Goal: Task Accomplishment & Management: Manage account settings

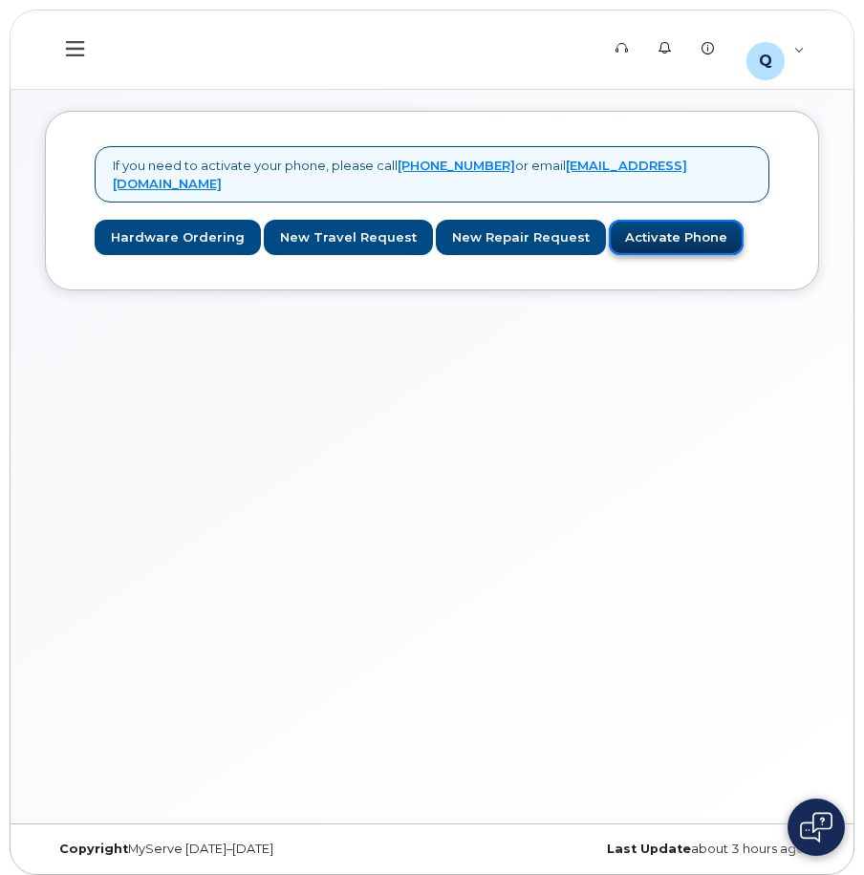
click at [660, 221] on link "Activate Phone" at bounding box center [676, 237] width 135 height 35
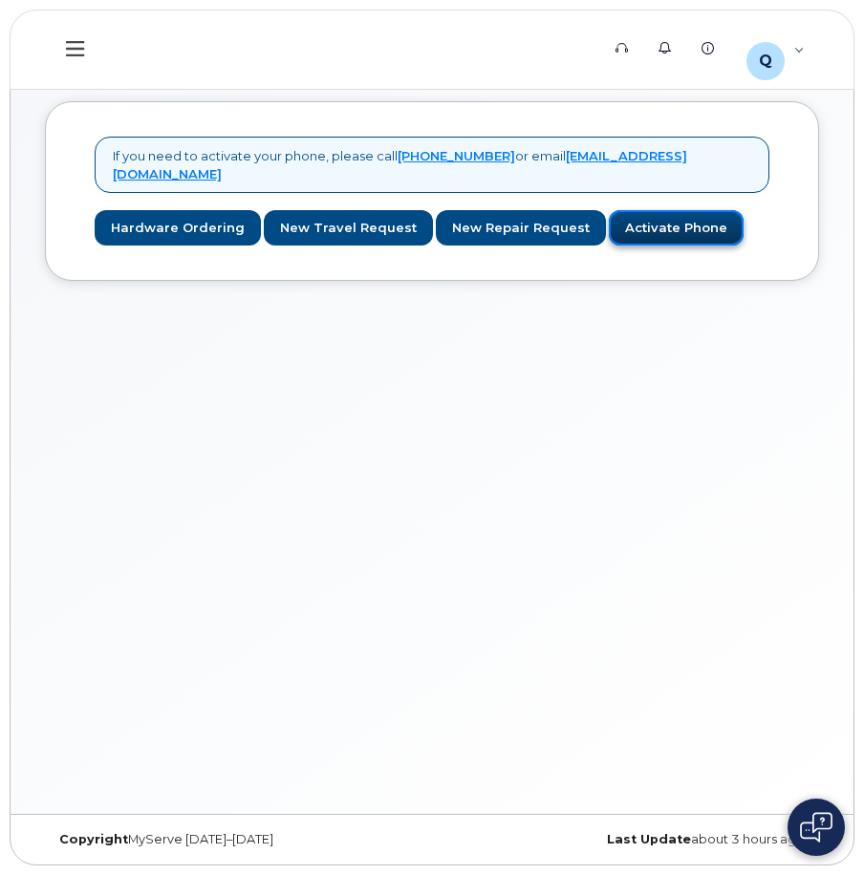
click at [630, 210] on link "Activate Phone" at bounding box center [676, 227] width 135 height 35
click at [81, 51] on icon at bounding box center [75, 48] width 18 height 21
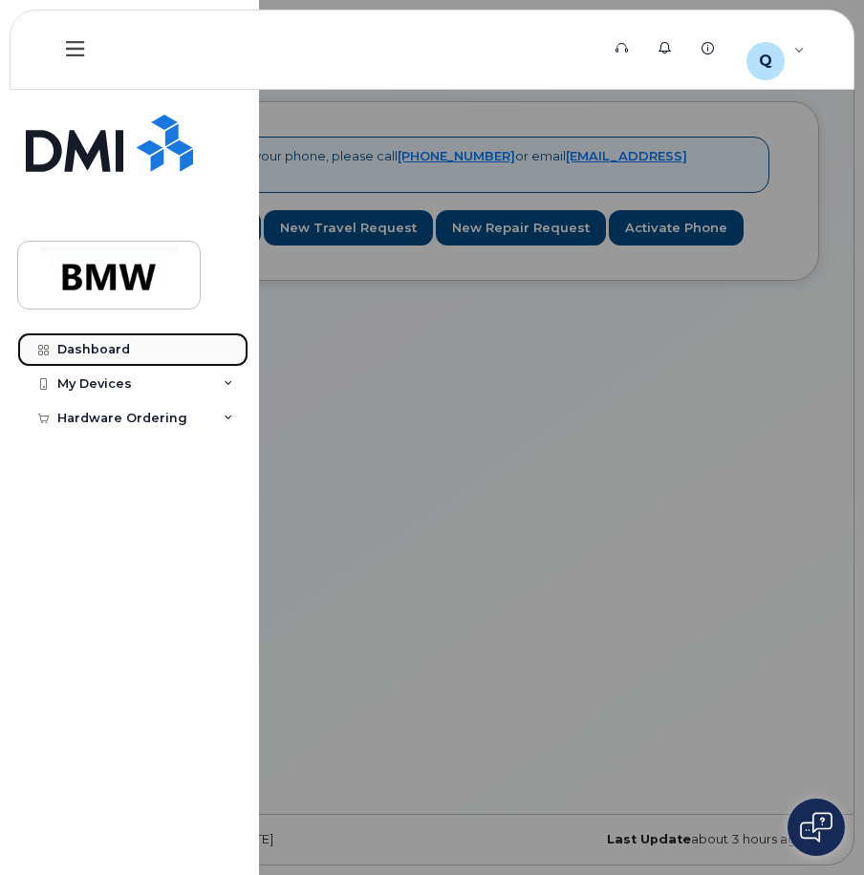
click at [123, 354] on div "Dashboard" at bounding box center [93, 349] width 73 height 15
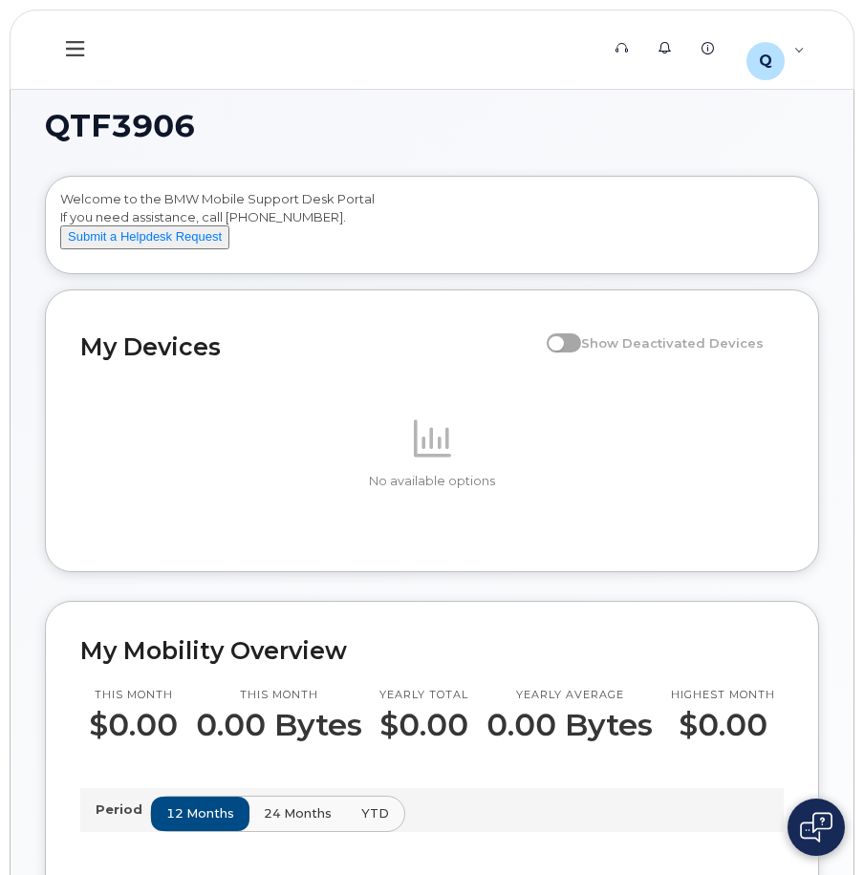
click at [57, 42] on button at bounding box center [75, 49] width 61 height 55
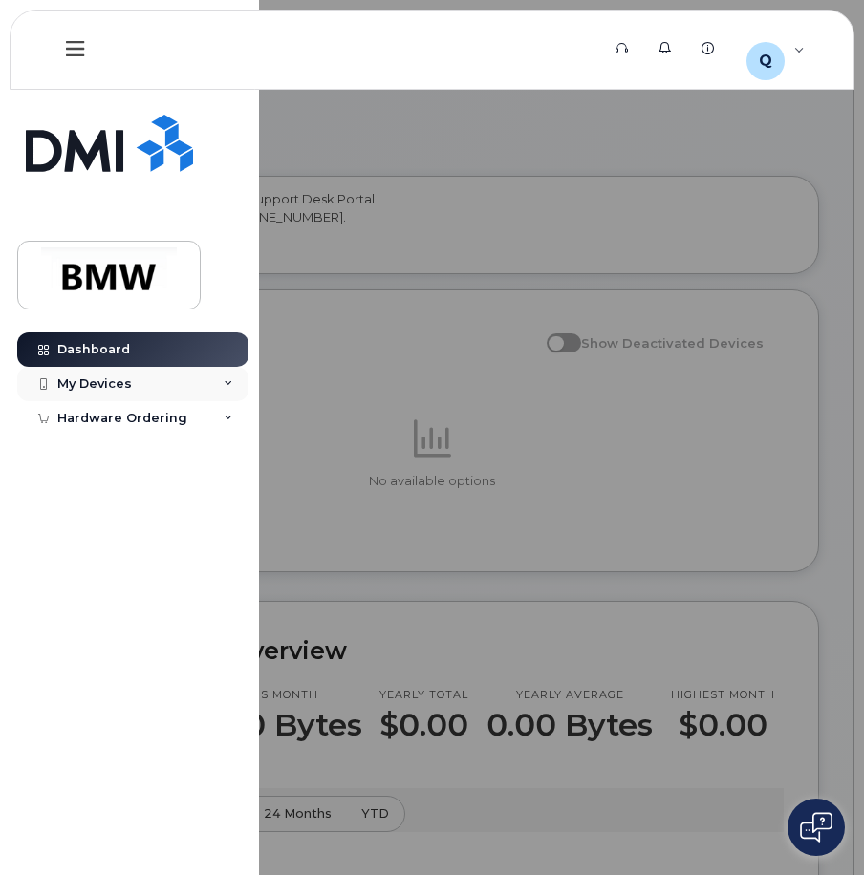
click at [128, 389] on div "My Devices" at bounding box center [94, 383] width 75 height 15
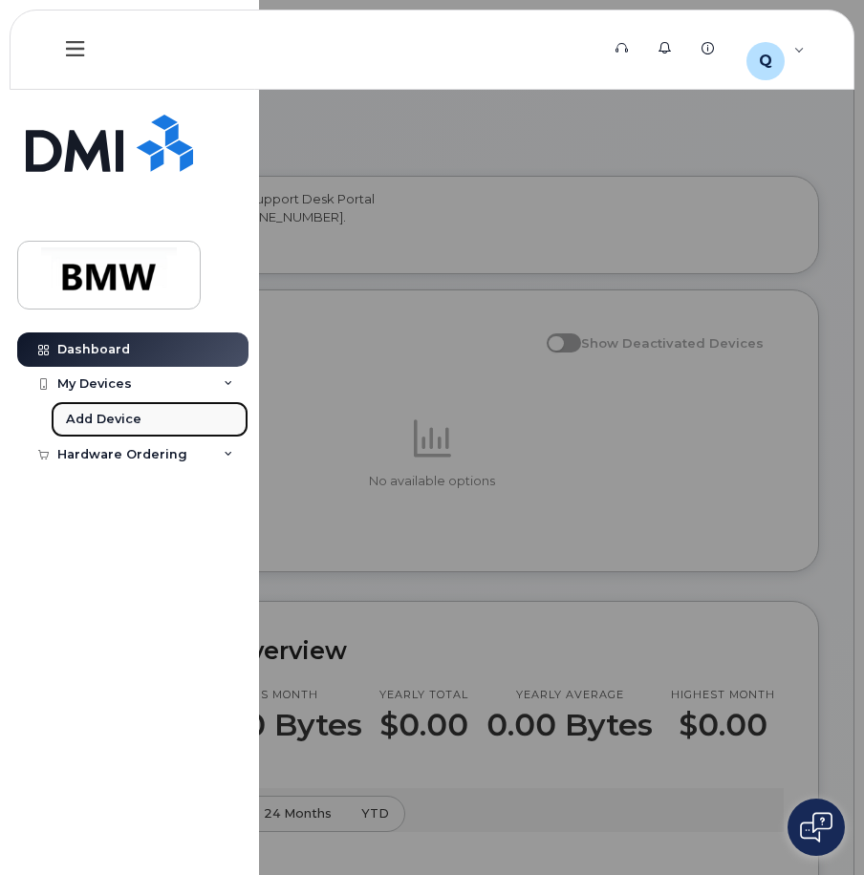
click at [143, 423] on link "Add Device" at bounding box center [150, 419] width 198 height 36
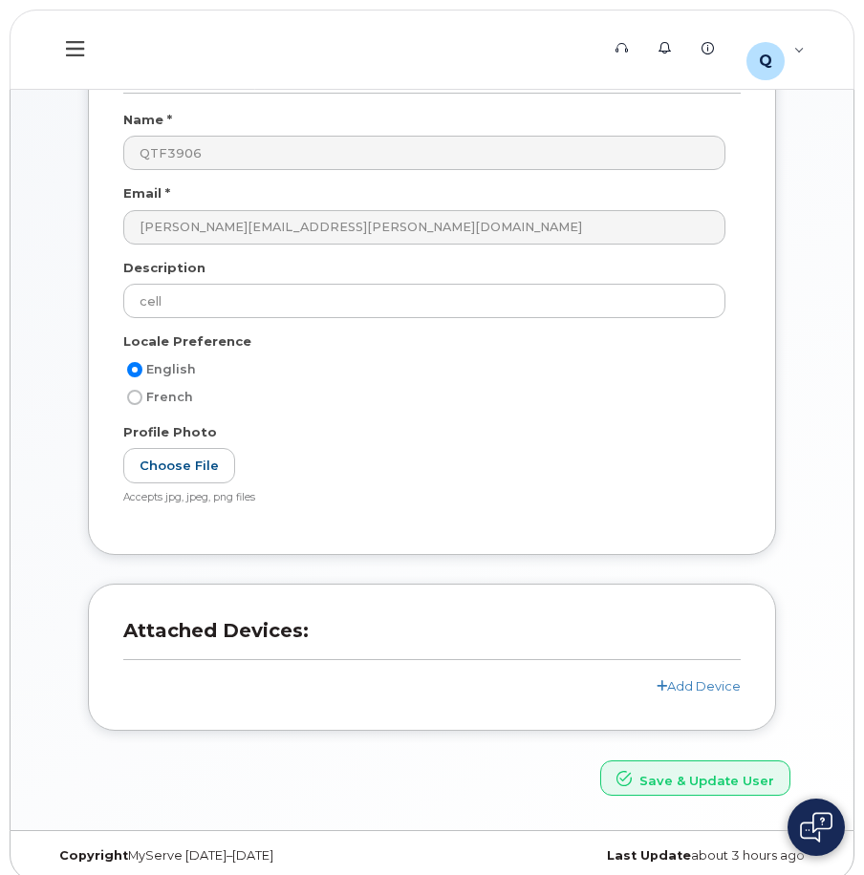
scroll to position [176, 0]
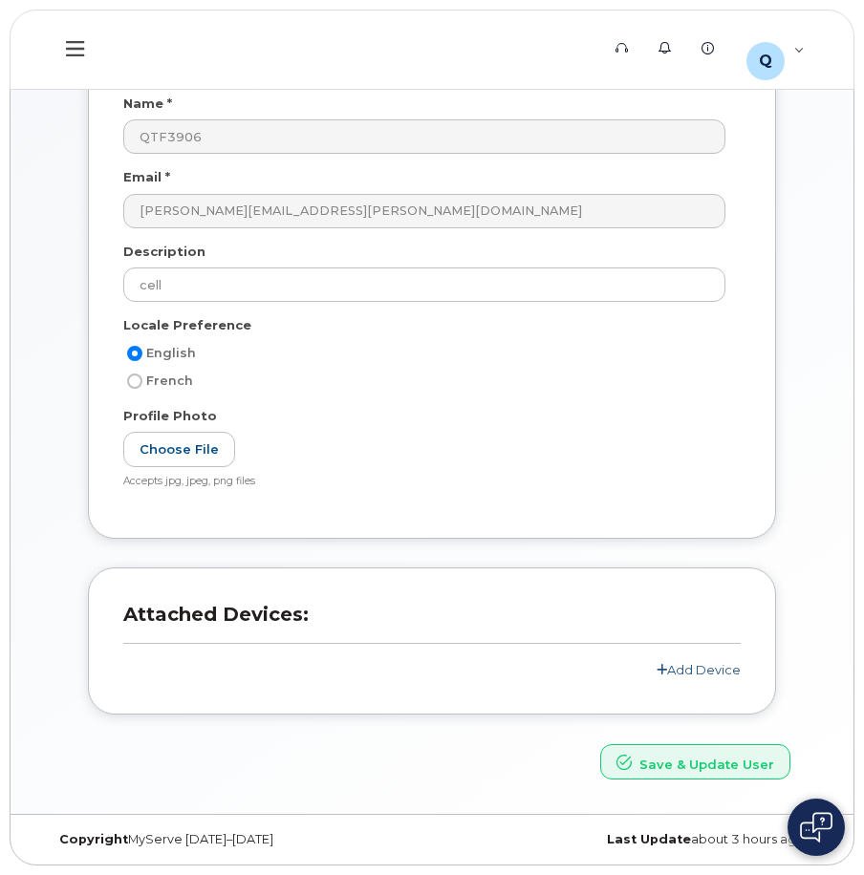
click at [676, 670] on link "Add Device" at bounding box center [698, 669] width 84 height 15
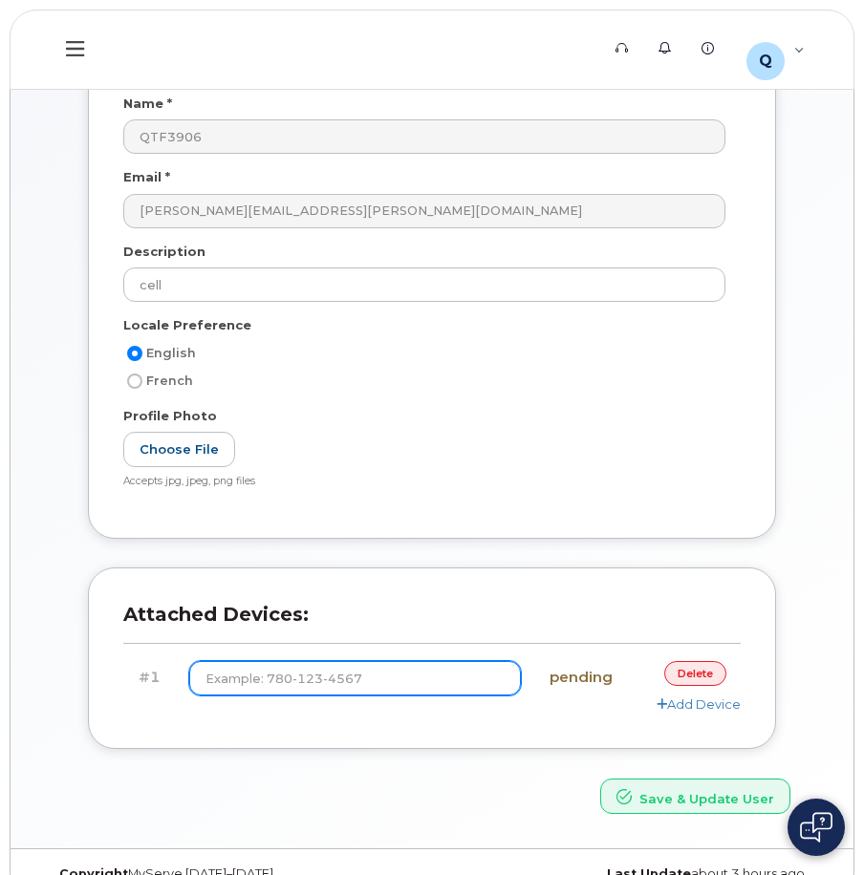
click at [341, 683] on input at bounding box center [355, 678] width 332 height 34
type input "(864) 652-1008"
click at [684, 705] on link "Add Device" at bounding box center [698, 704] width 84 height 15
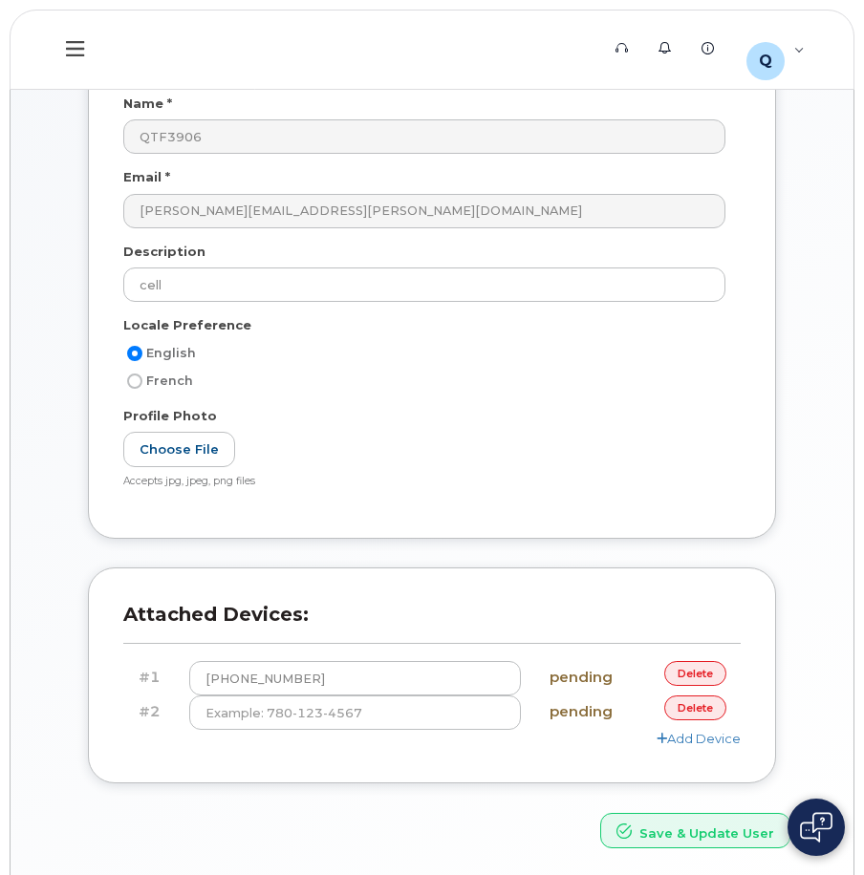
click at [680, 710] on link "delete" at bounding box center [695, 708] width 62 height 24
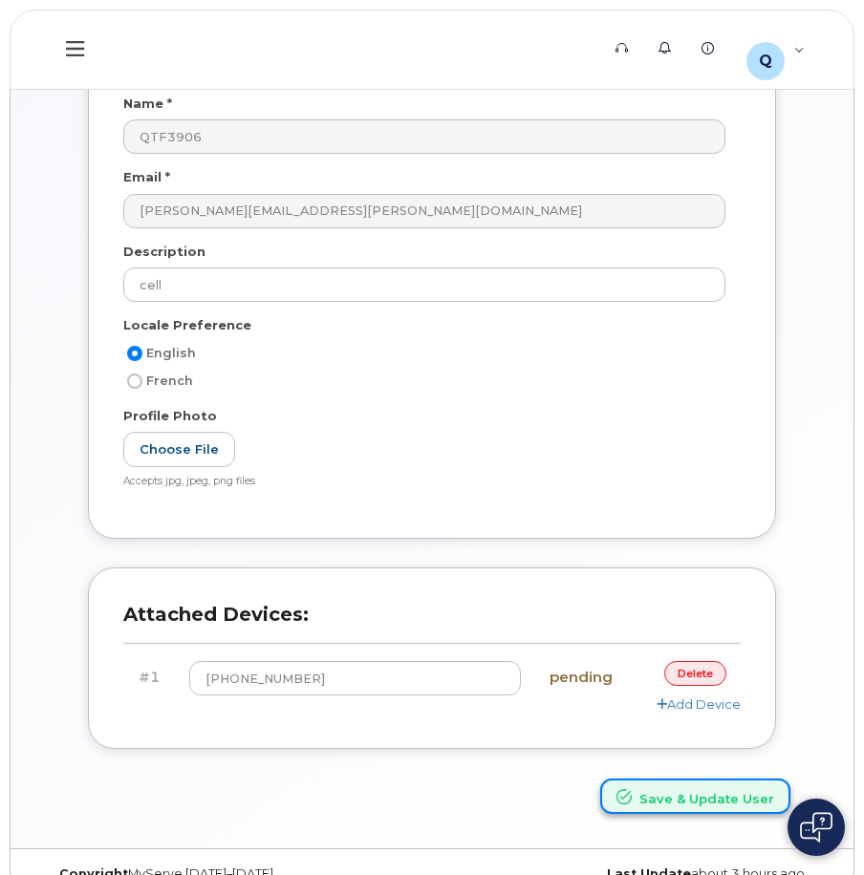
click at [701, 801] on button "Save & Update User" at bounding box center [695, 796] width 190 height 35
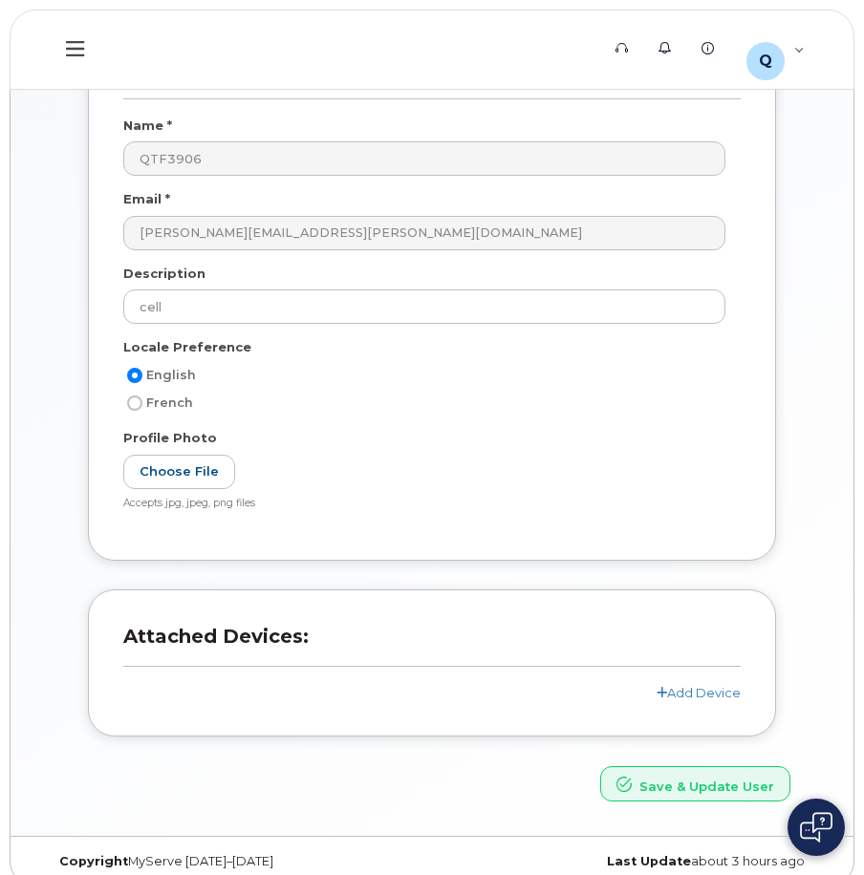
scroll to position [361, 0]
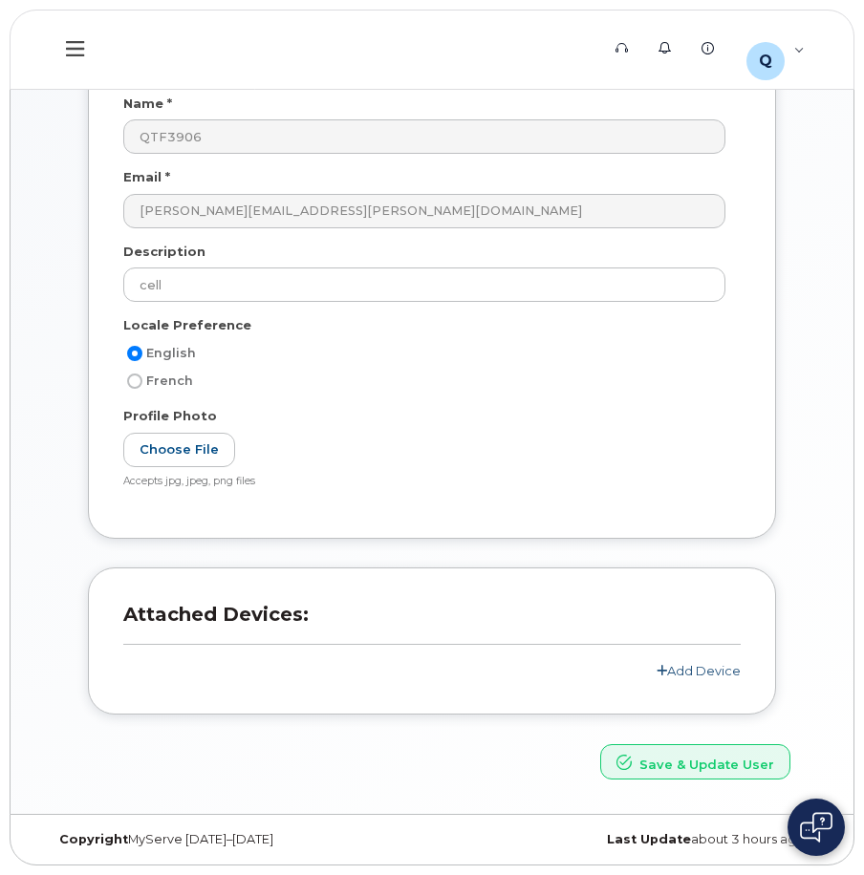
click at [699, 665] on link "Add Device" at bounding box center [698, 670] width 84 height 15
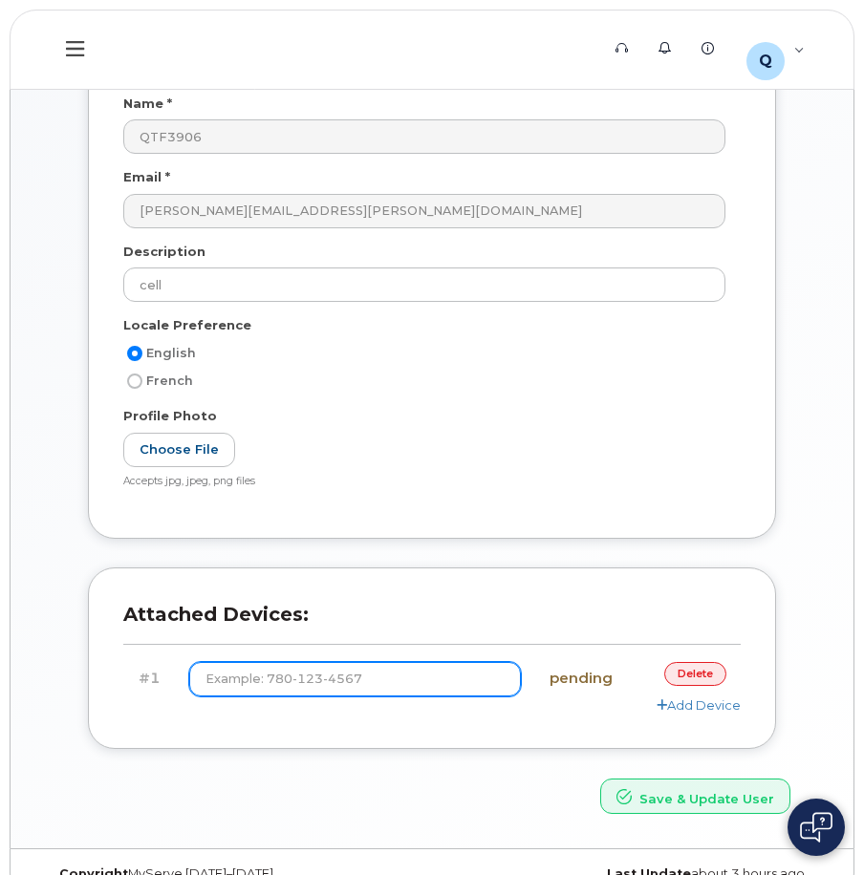
click at [457, 690] on input at bounding box center [355, 679] width 332 height 34
type input "(864) 279-2730"
click at [709, 709] on link "Add Device" at bounding box center [698, 705] width 84 height 15
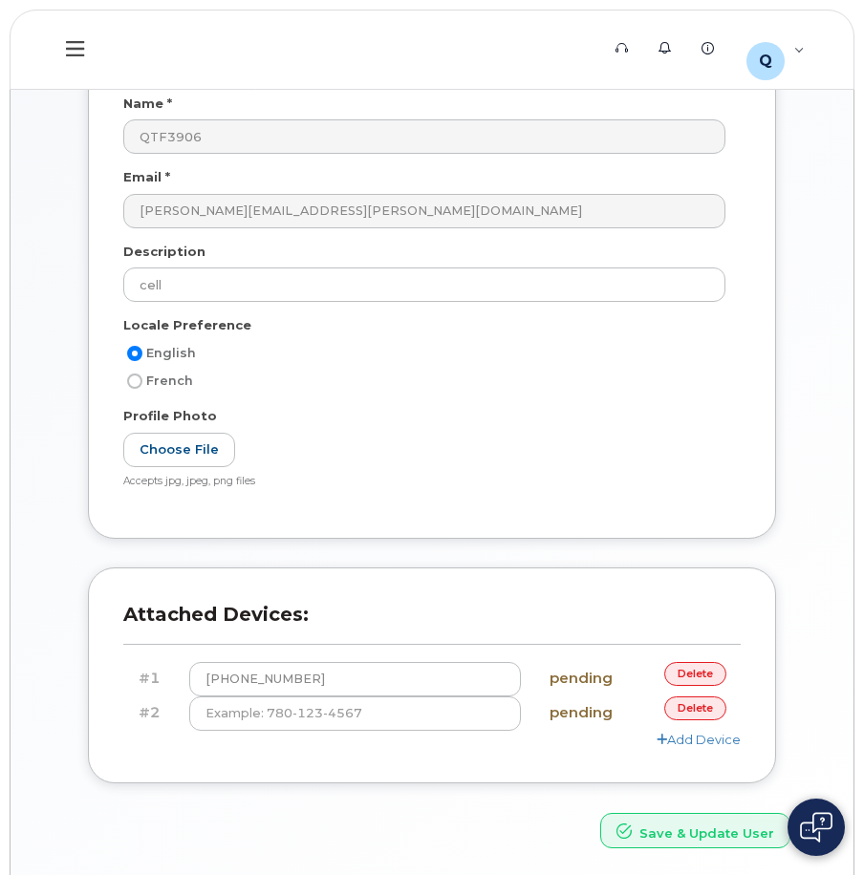
click at [700, 709] on link "delete" at bounding box center [695, 709] width 62 height 24
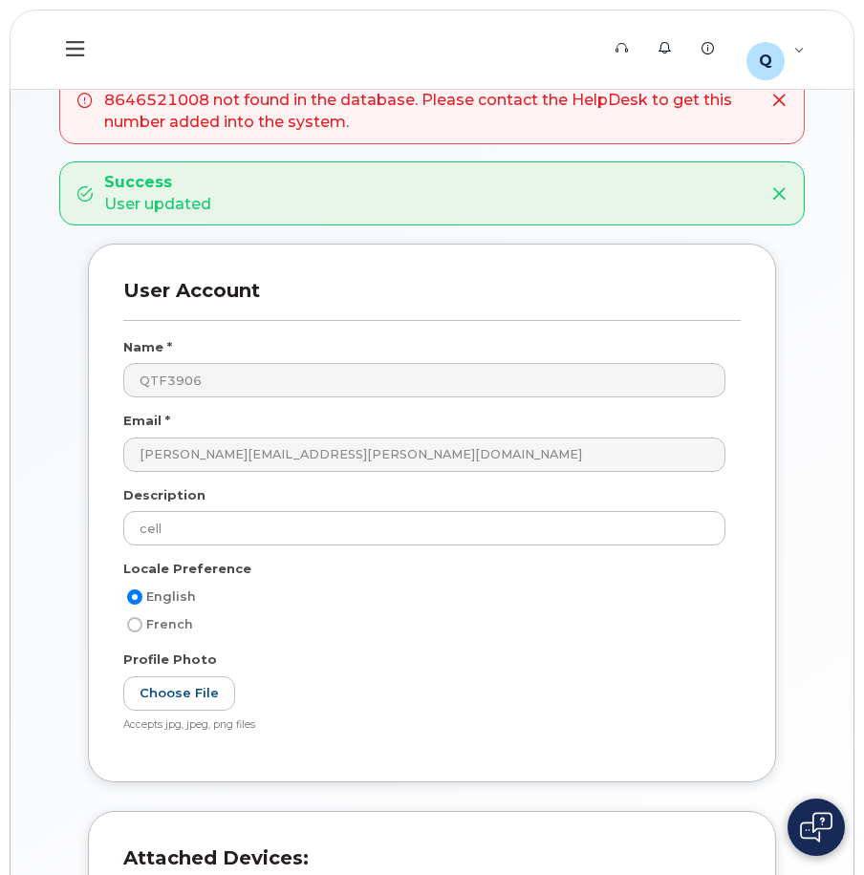
scroll to position [396, 0]
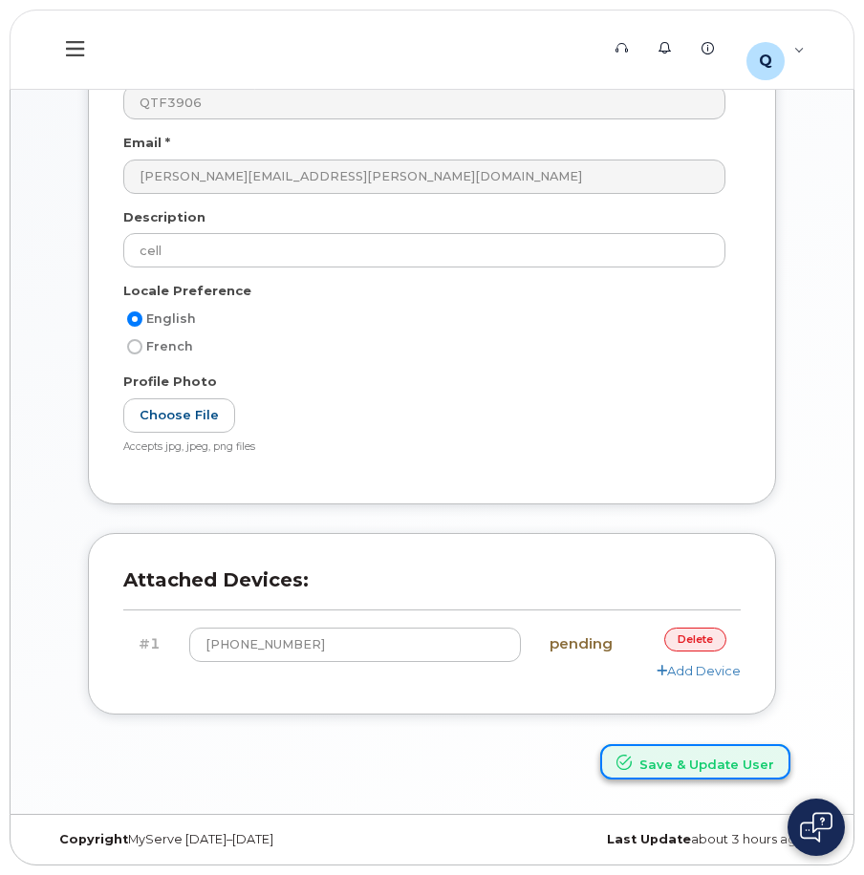
click at [692, 760] on button "Save & Update User" at bounding box center [695, 761] width 190 height 35
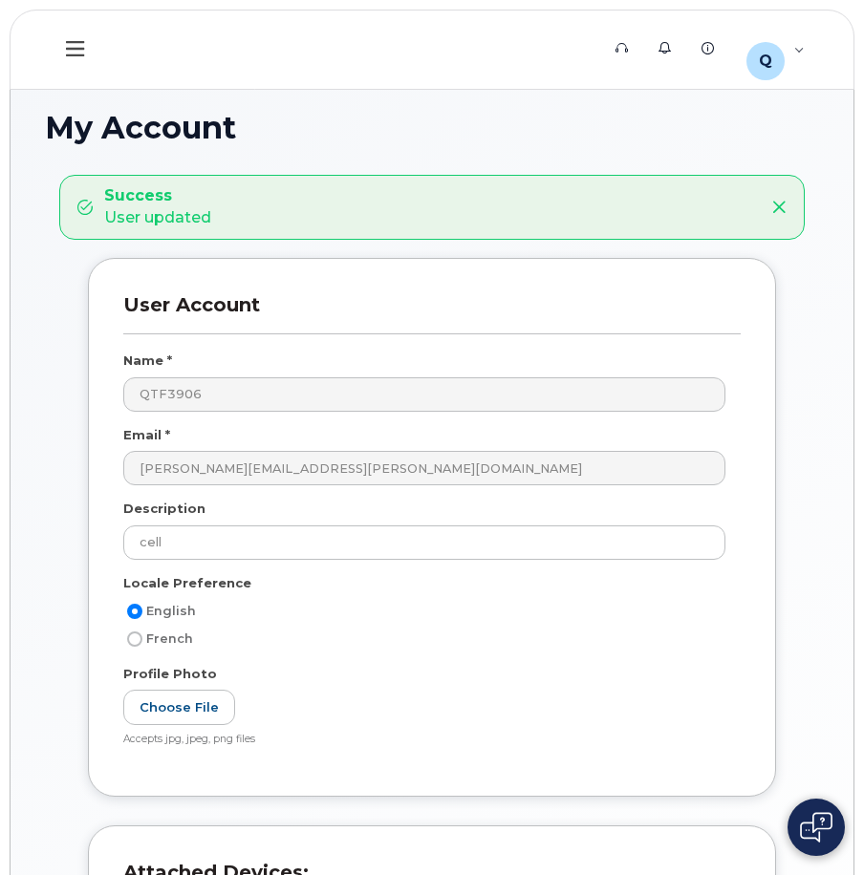
click at [62, 41] on button at bounding box center [75, 49] width 61 height 55
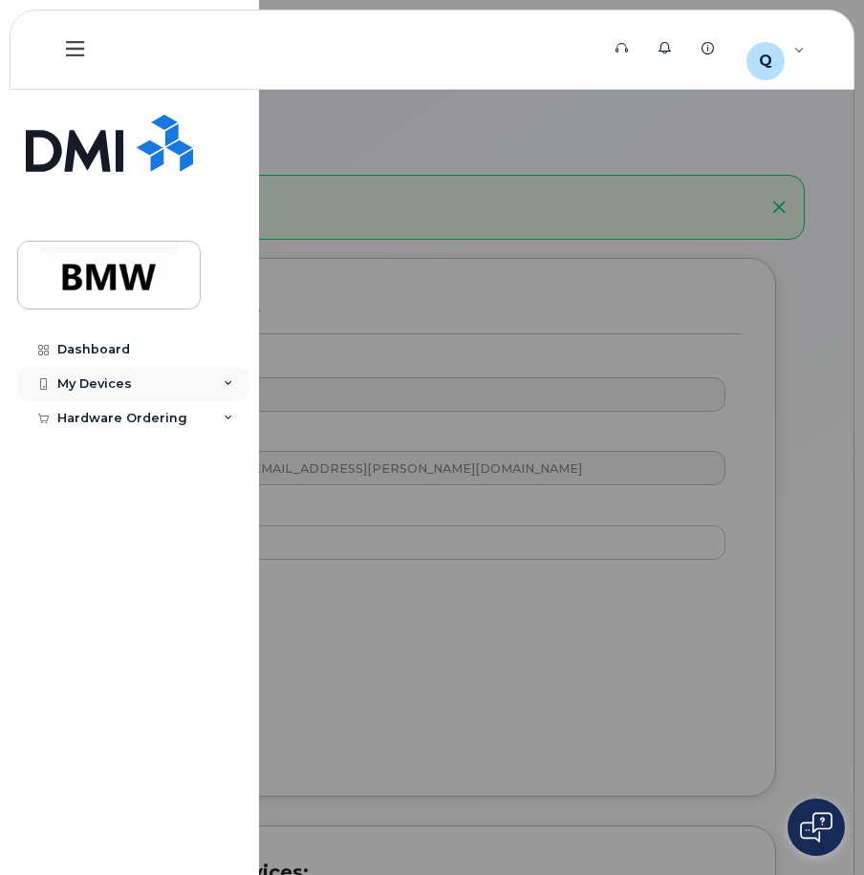
click at [114, 389] on div "My Devices" at bounding box center [94, 383] width 75 height 15
click at [156, 457] on div "Hardware Ordering" at bounding box center [122, 454] width 130 height 15
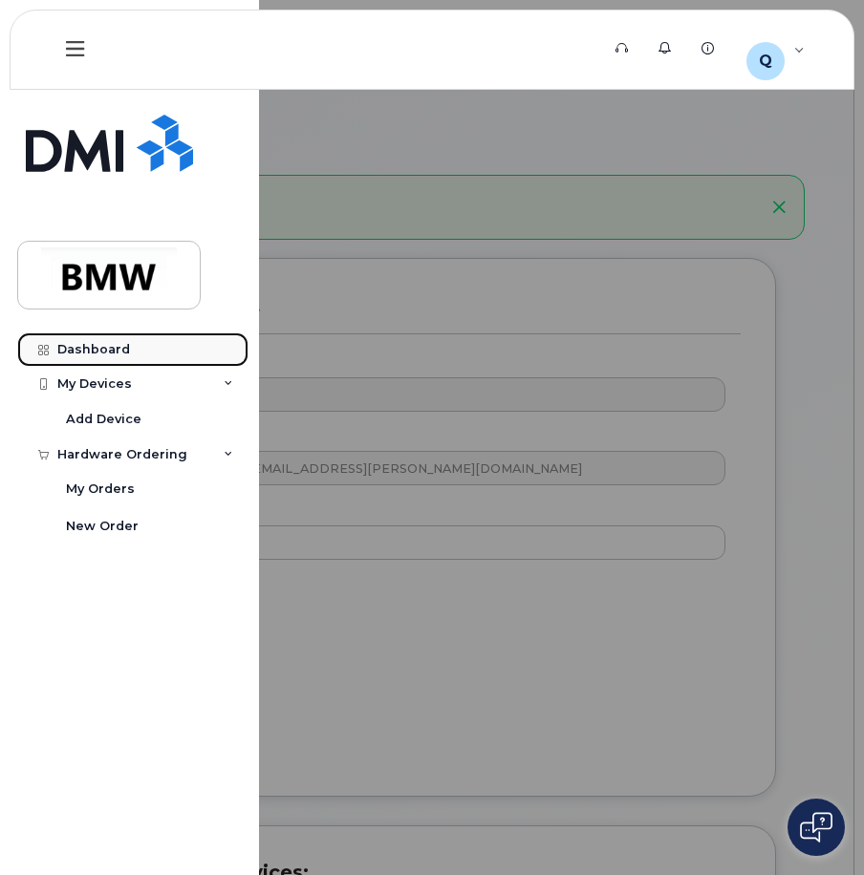
click at [118, 361] on link "Dashboard" at bounding box center [132, 350] width 231 height 34
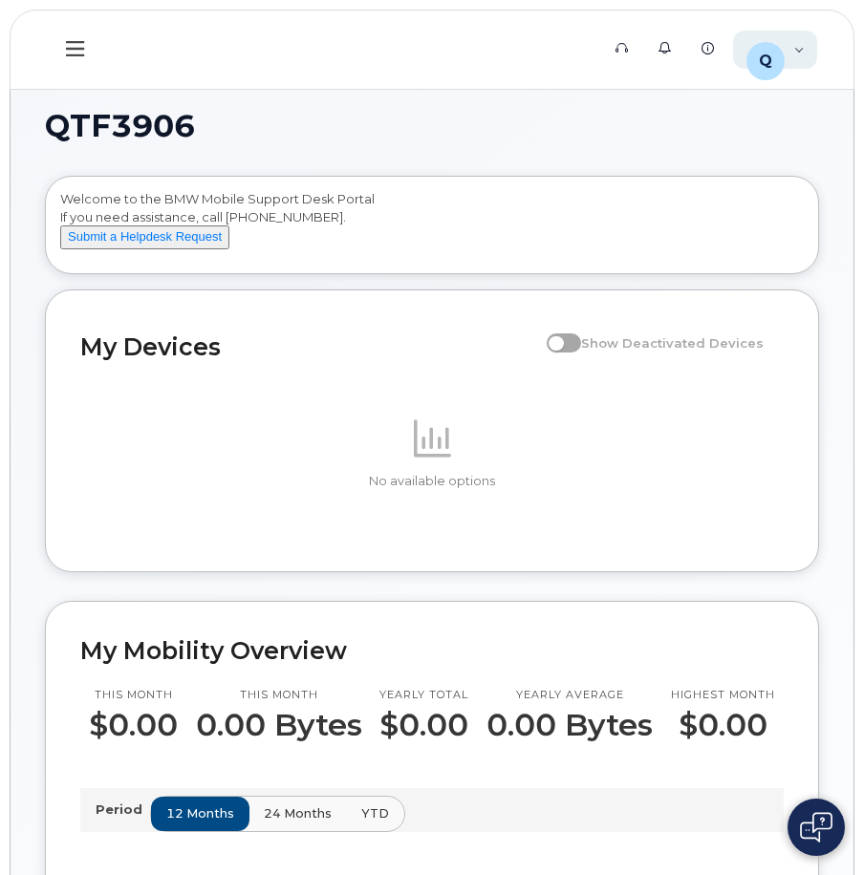
click at [790, 47] on div "Q QTF3906 Employee" at bounding box center [775, 50] width 85 height 38
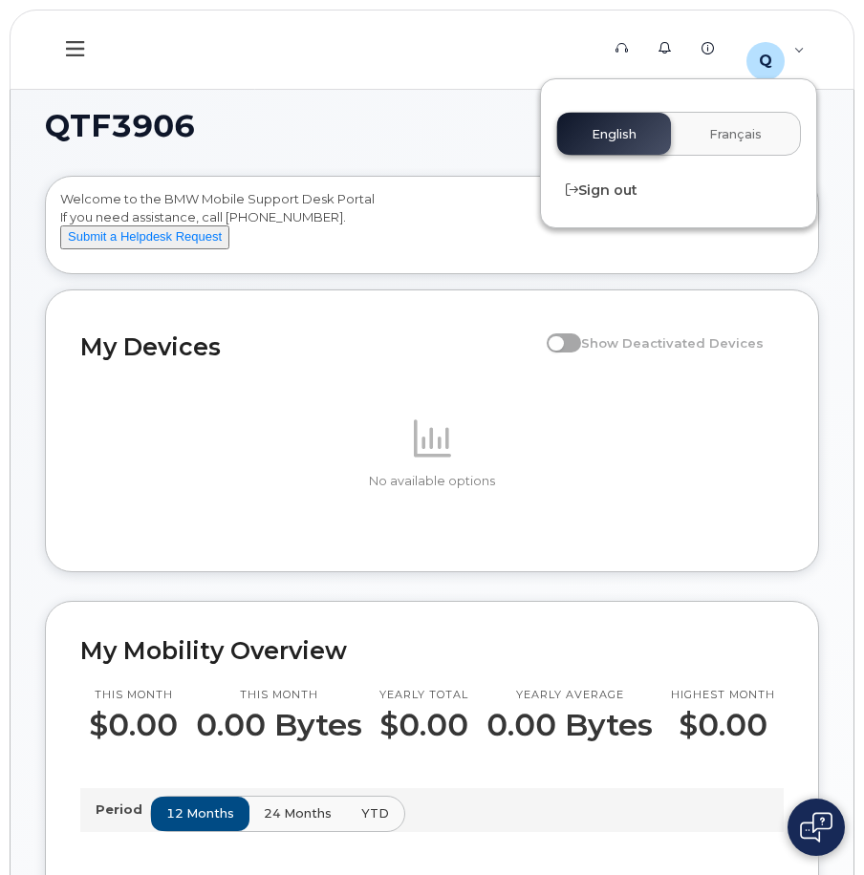
click at [460, 130] on h1 "QTF3906" at bounding box center [427, 126] width 764 height 31
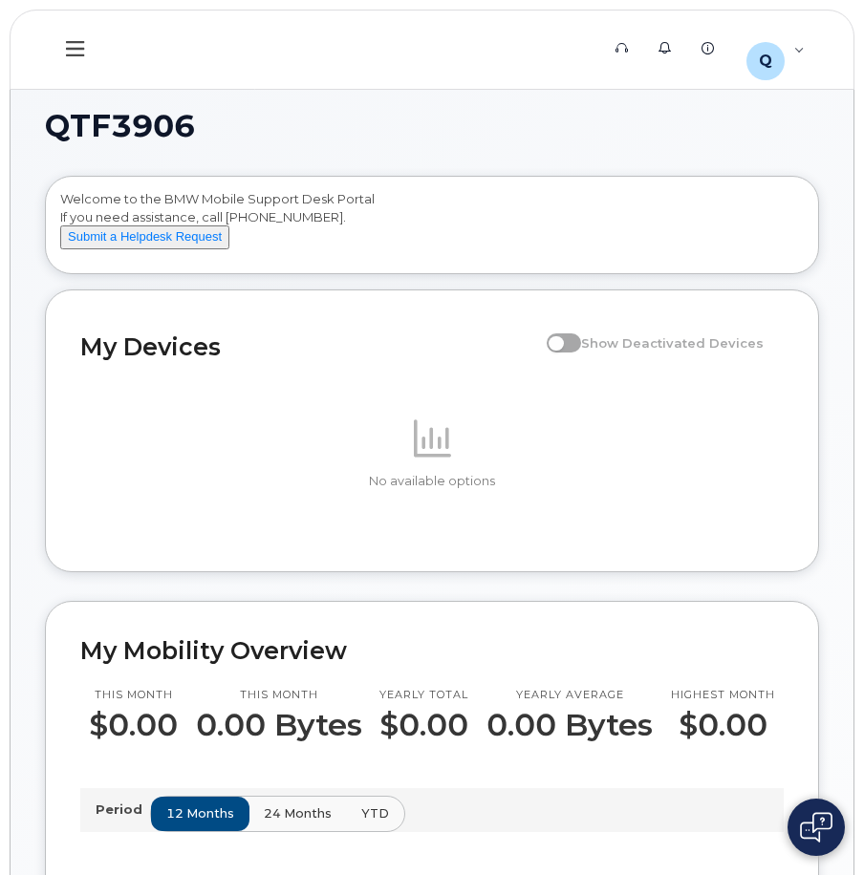
click at [75, 54] on icon at bounding box center [75, 48] width 18 height 21
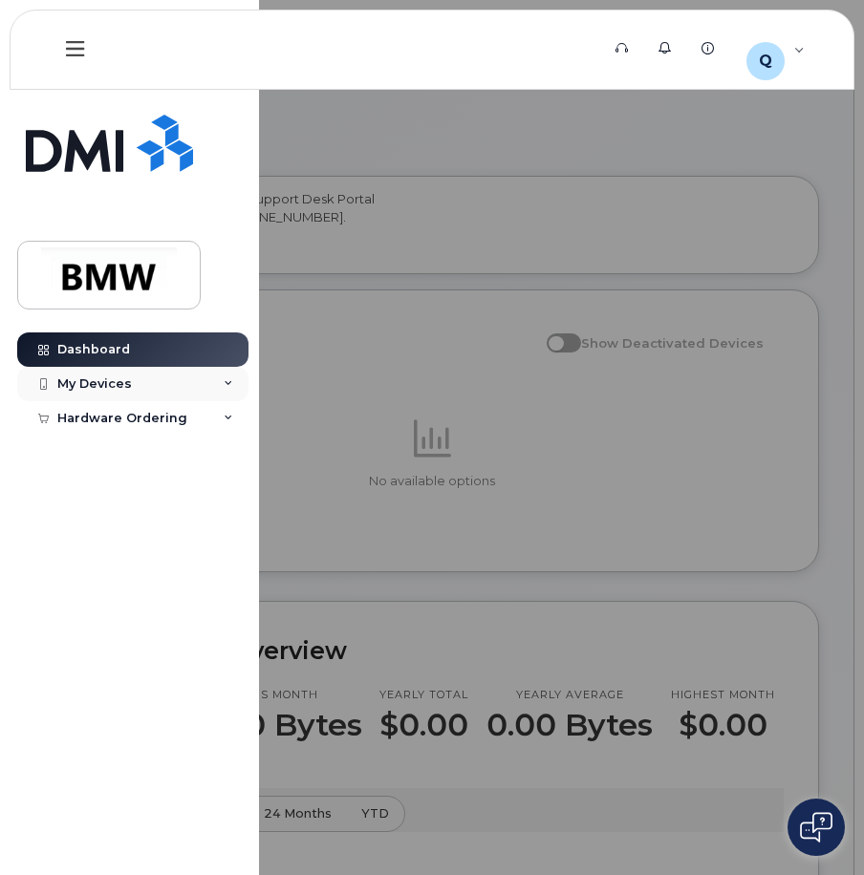
click at [110, 381] on div "My Devices" at bounding box center [94, 383] width 75 height 15
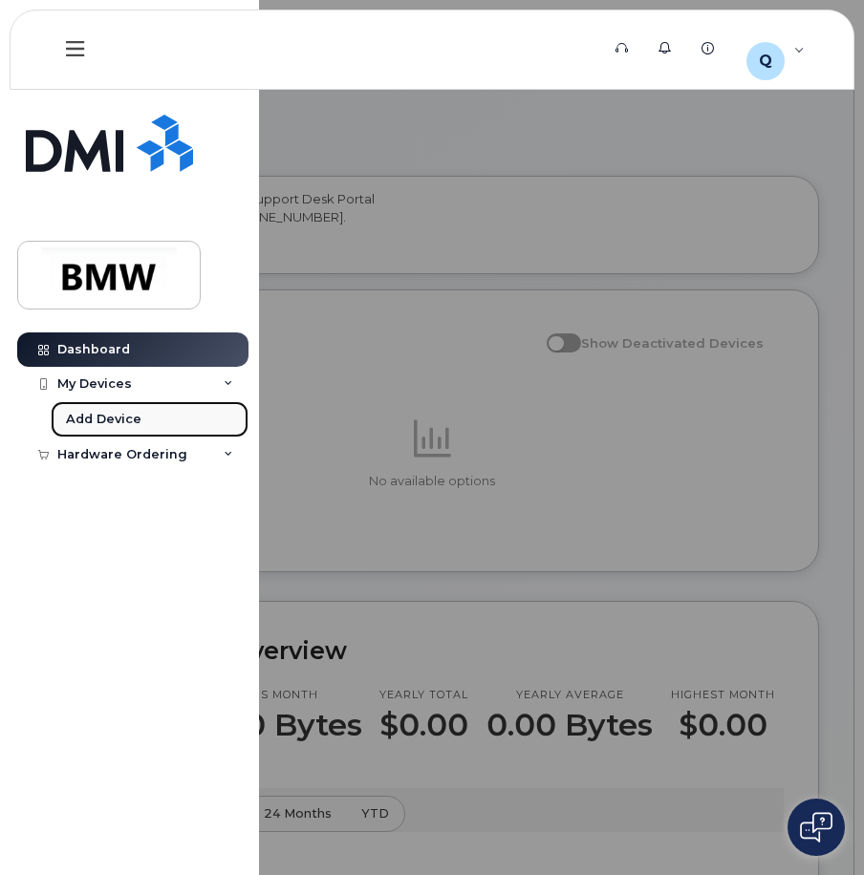
click at [129, 426] on div "Add Device" at bounding box center [103, 419] width 75 height 17
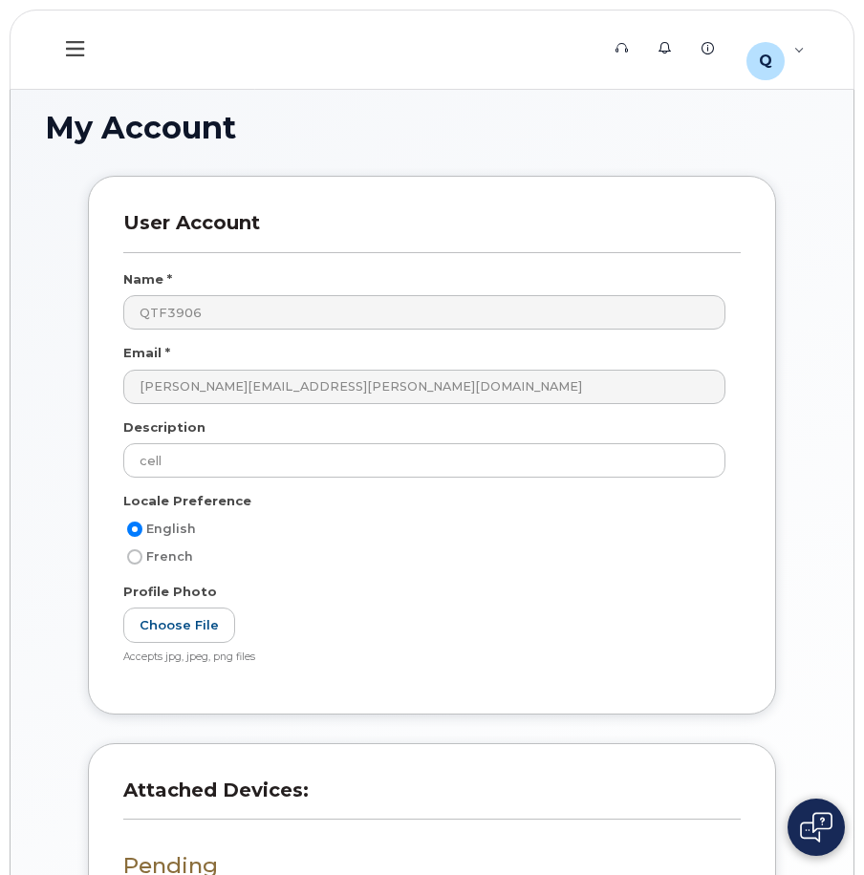
click at [75, 51] on icon at bounding box center [75, 48] width 18 height 21
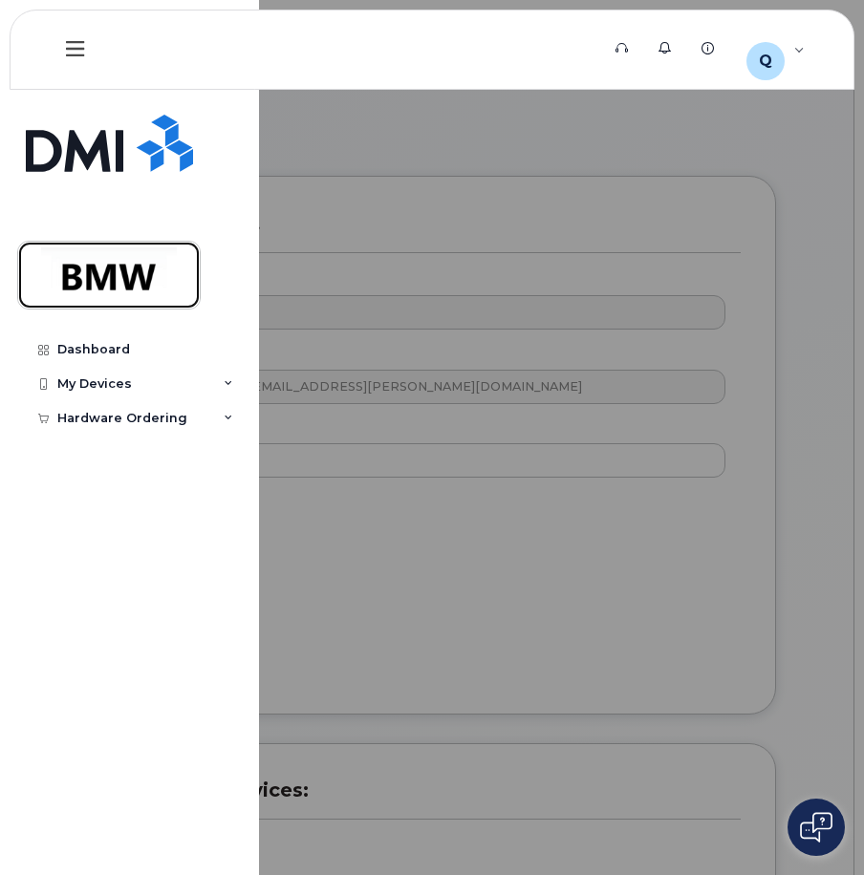
click at [110, 287] on img at bounding box center [108, 274] width 147 height 55
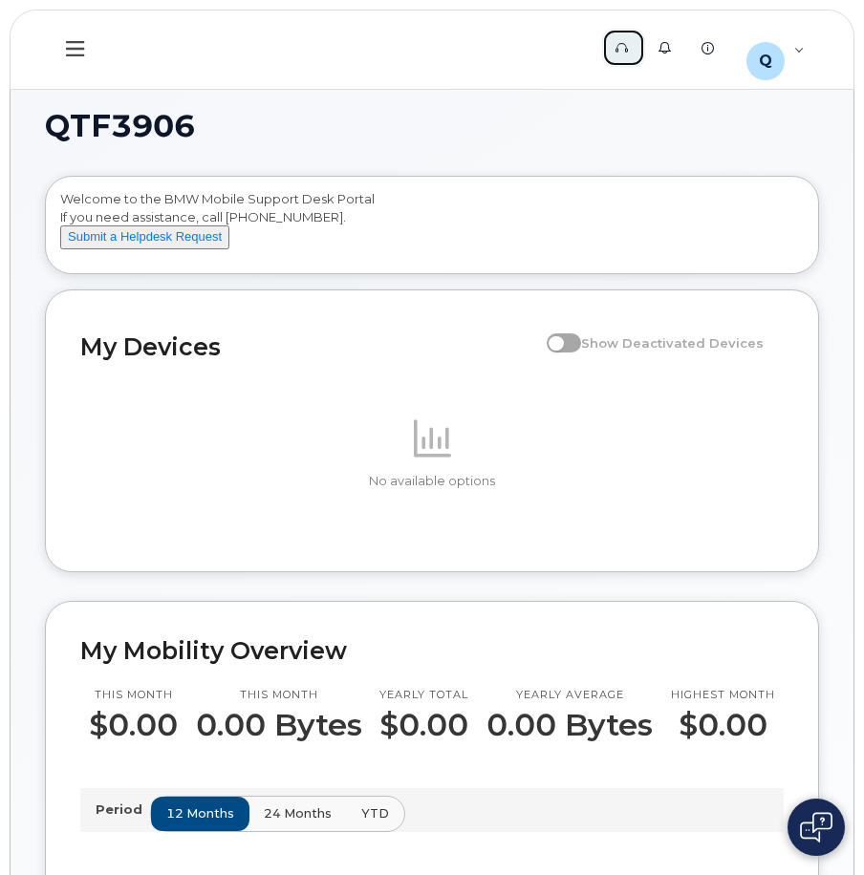
click at [625, 52] on icon at bounding box center [621, 48] width 12 height 12
